Goal: Task Accomplishment & Management: Manage account settings

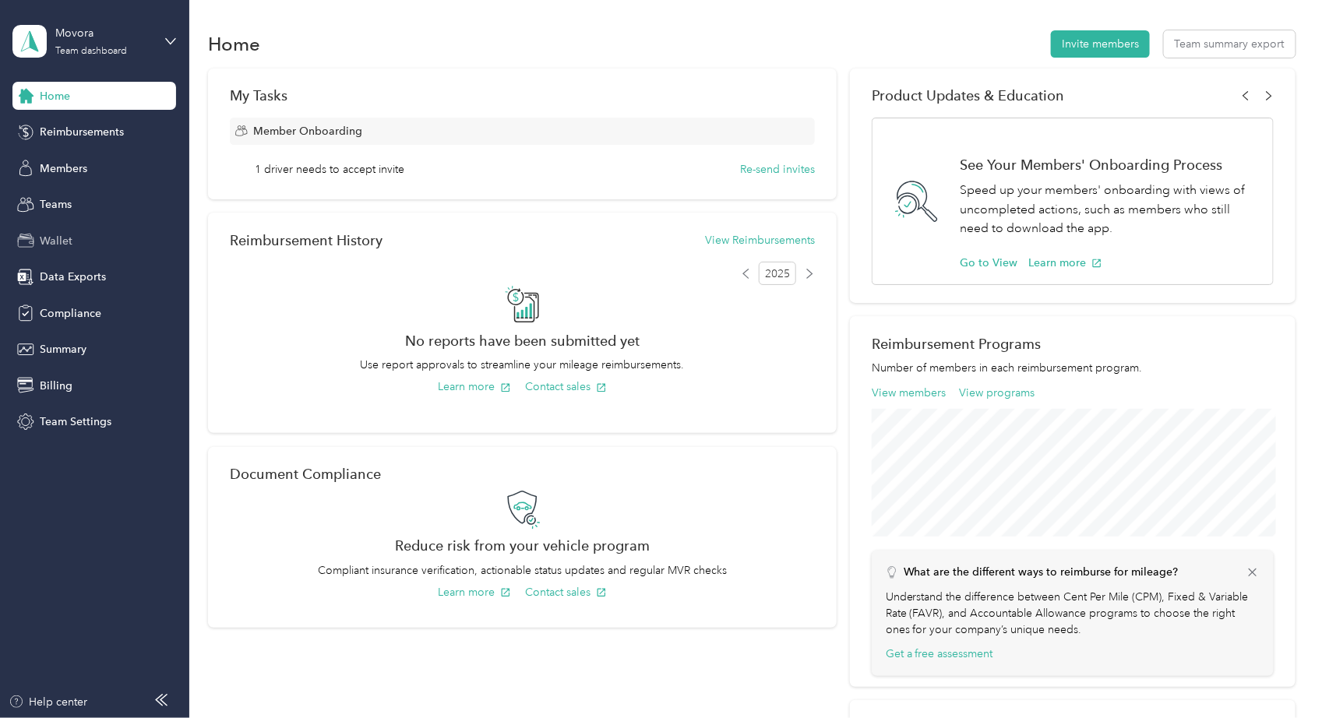
click at [69, 238] on span "Wallet" at bounding box center [56, 241] width 33 height 16
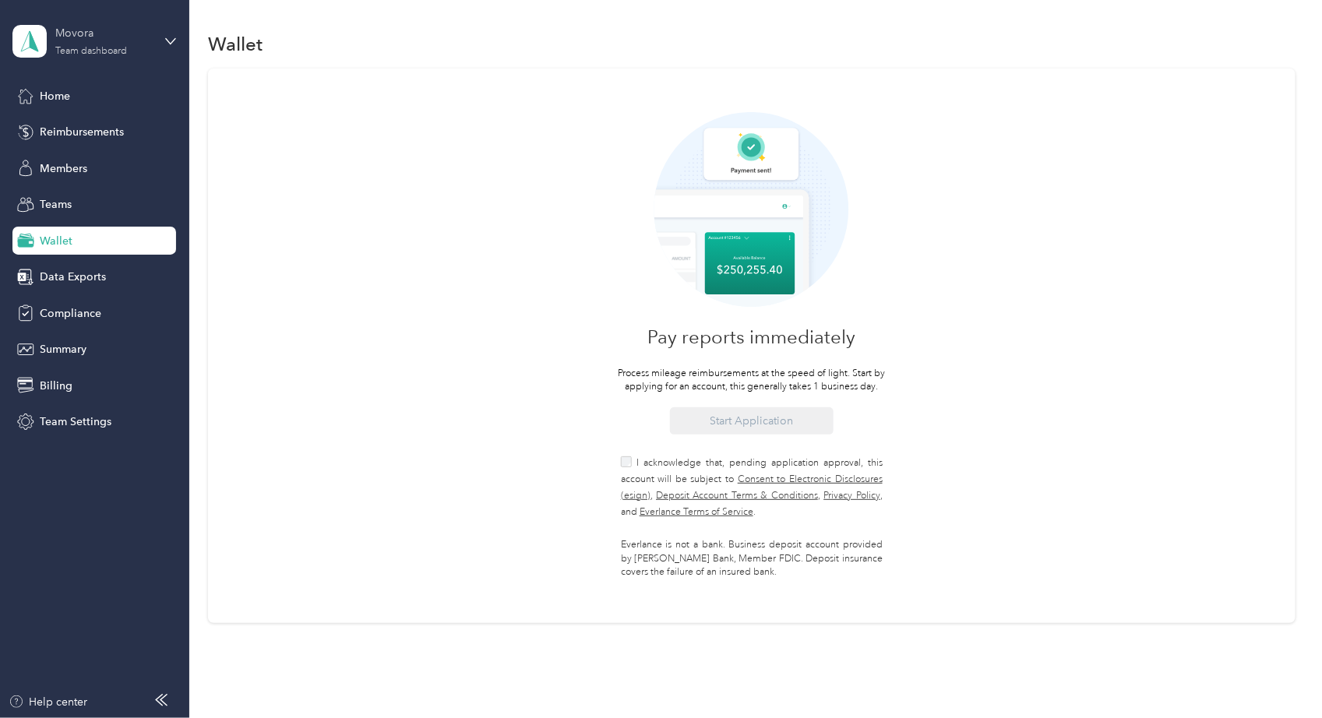
click at [124, 47] on div "Team dashboard" at bounding box center [91, 51] width 72 height 9
click at [117, 201] on div "Log out" at bounding box center [264, 198] width 482 height 27
